Goal: Transaction & Acquisition: Download file/media

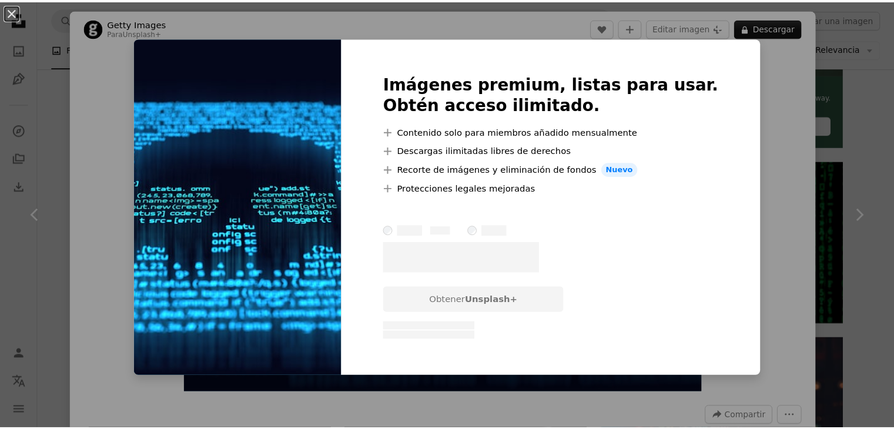
scroll to position [463, 0]
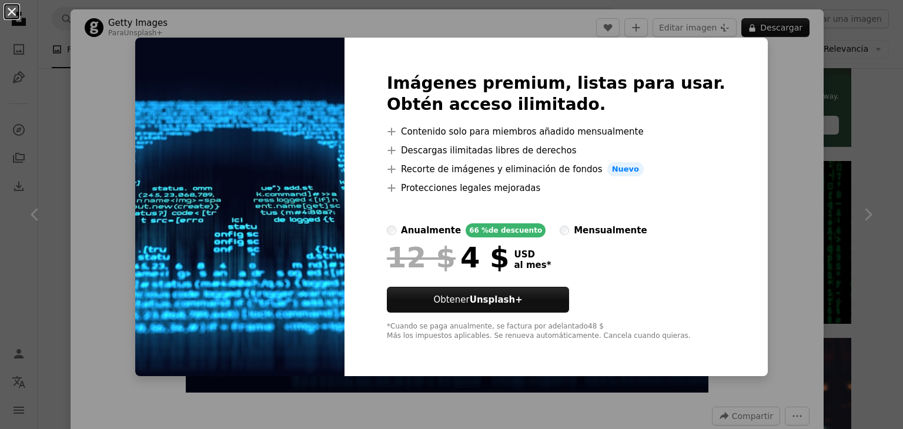
click at [16, 5] on button "An X shape" at bounding box center [12, 12] width 14 height 14
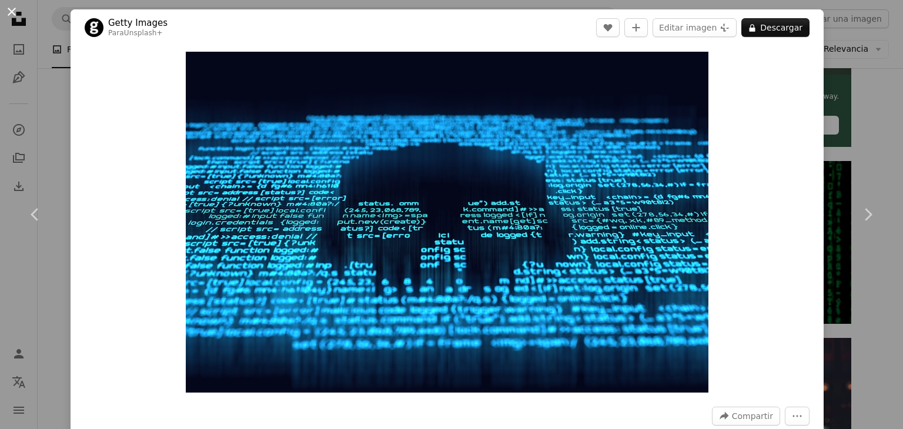
click at [15, 19] on button "An X shape" at bounding box center [12, 12] width 14 height 14
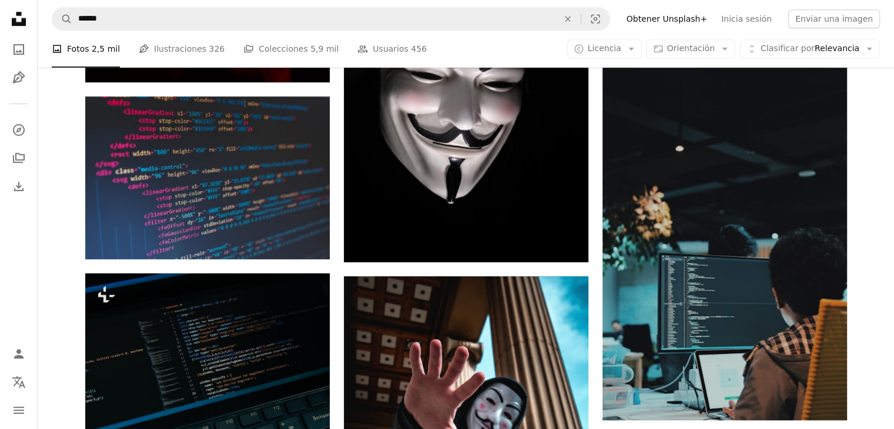
scroll to position [905, 0]
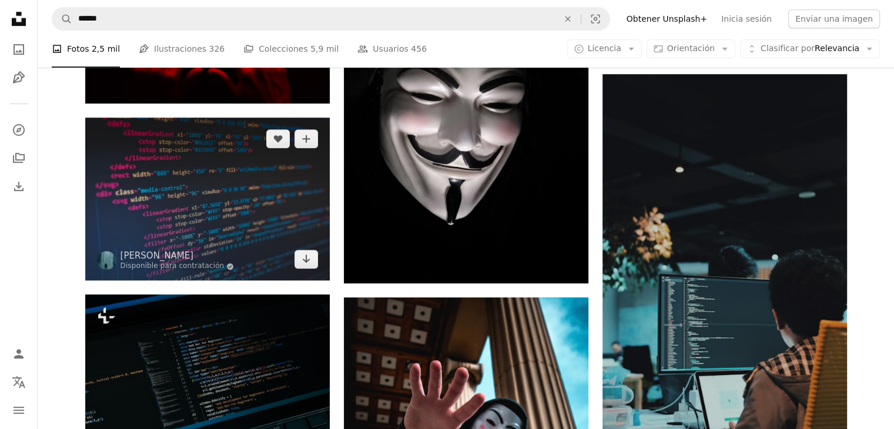
click at [265, 166] on img at bounding box center [207, 199] width 245 height 163
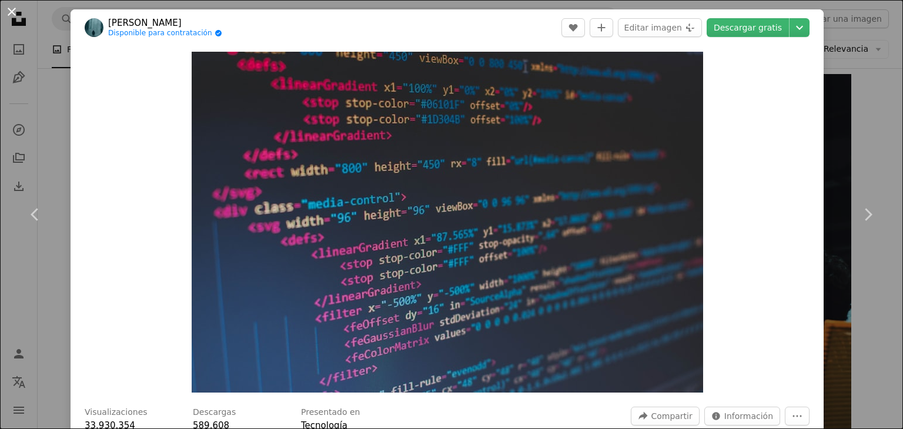
click at [9, 5] on button "An X shape" at bounding box center [12, 12] width 14 height 14
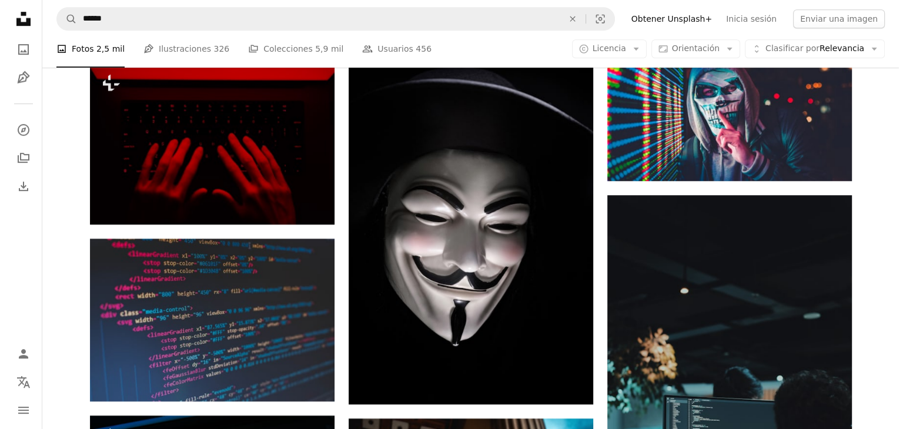
scroll to position [781, 0]
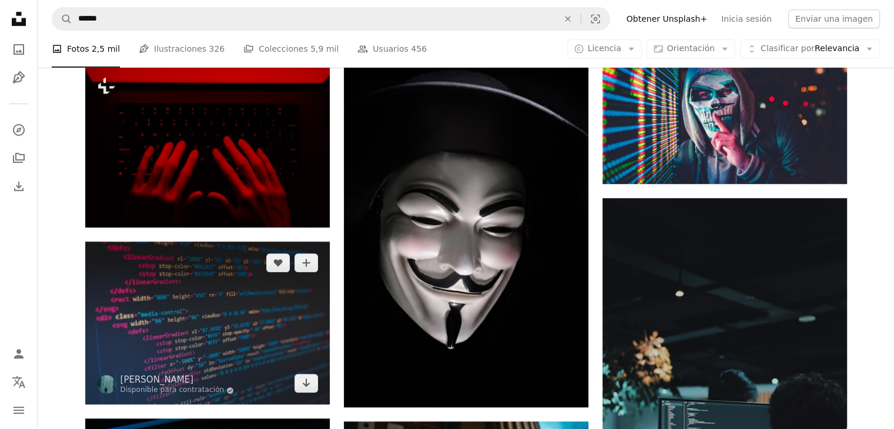
click at [185, 283] on img at bounding box center [207, 323] width 245 height 163
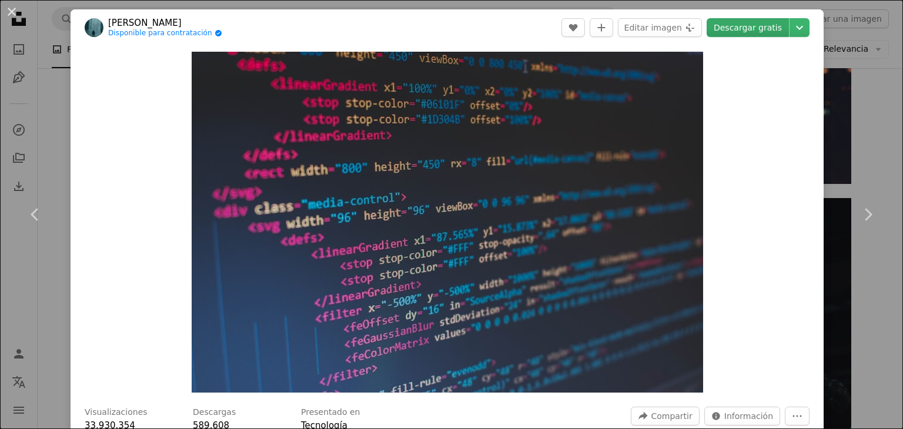
click at [755, 29] on link "Descargar gratis" at bounding box center [748, 27] width 82 height 19
